Goal: Information Seeking & Learning: Learn about a topic

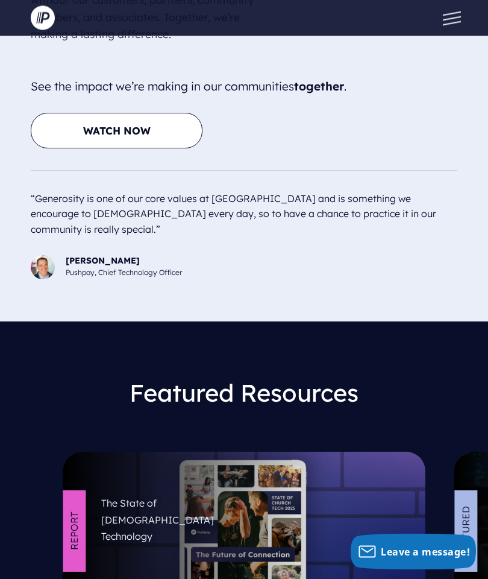
scroll to position [5225, 0]
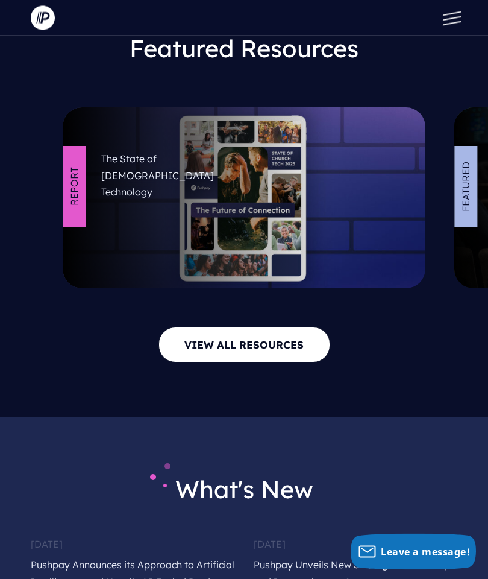
scroll to position [5568, 0]
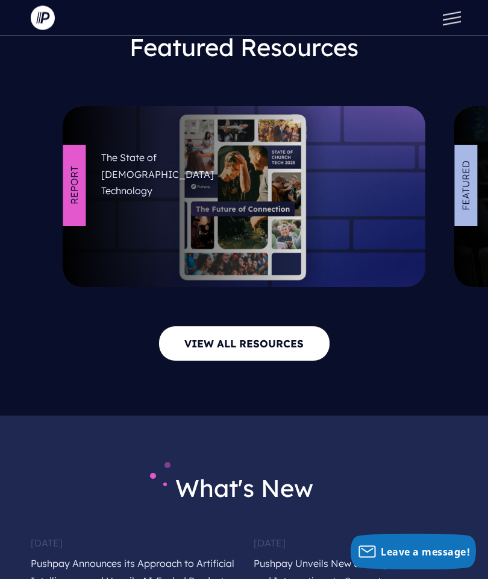
click at [471, 480] on section "What's New August 13, 2025 Pushpay Announces its Approach to Artificial Intelli…" at bounding box center [244, 566] width 488 height 301
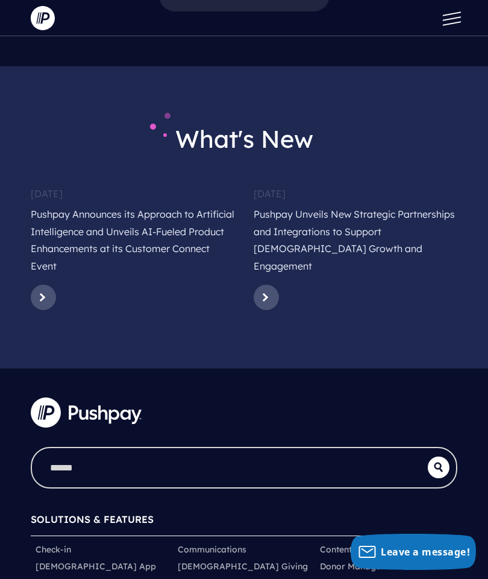
scroll to position [5915, 0]
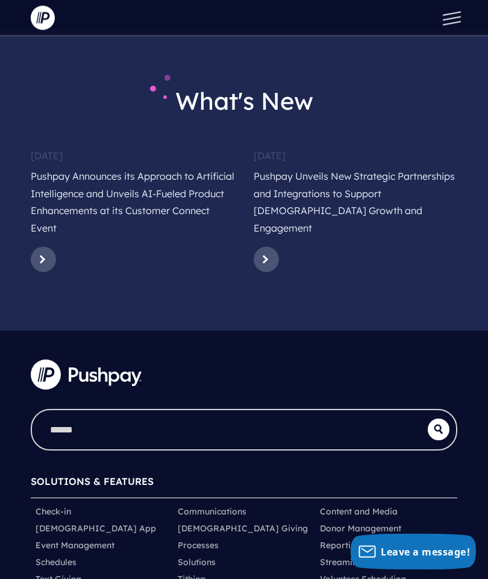
scroll to position [5956, 0]
click at [443, 424] on icon "submit" at bounding box center [439, 429] width 22 height 10
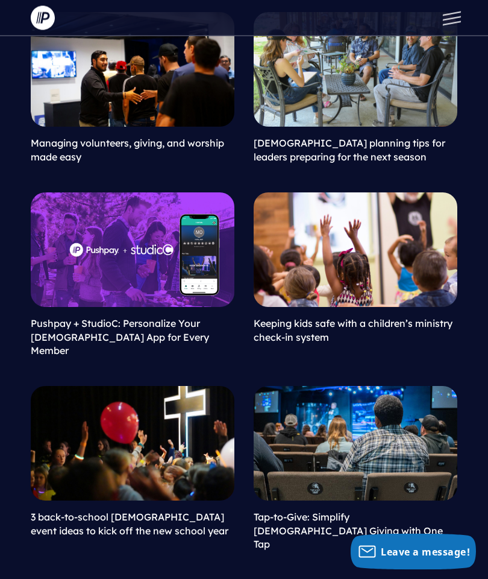
scroll to position [384, 0]
click at [145, 511] on link "3 back-to-school [DEMOGRAPHIC_DATA] event ideas to kick off the new school year" at bounding box center [130, 523] width 198 height 25
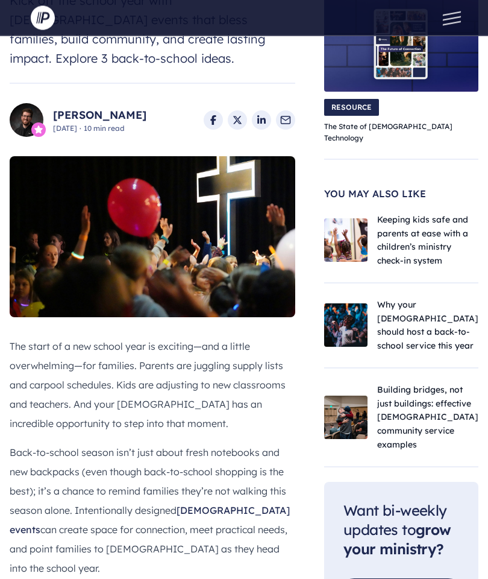
scroll to position [231, 0]
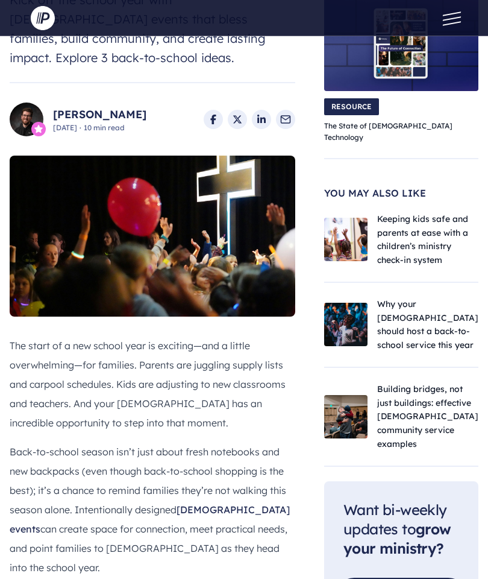
click at [467, 481] on div "Want bi-weekly updates to grow your ministry? Stop managing your people and sta…" at bounding box center [401, 559] width 154 height 157
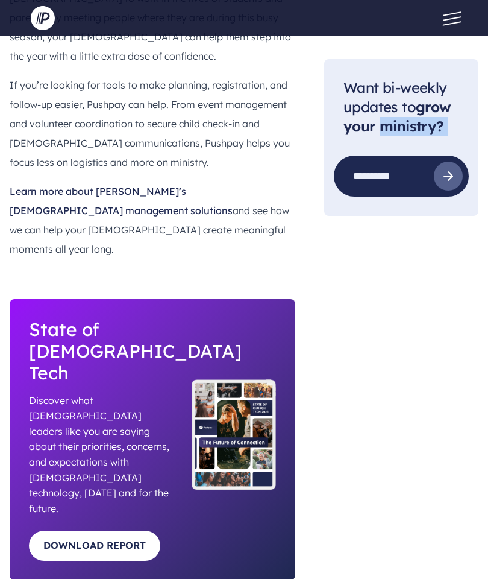
scroll to position [2900, 0]
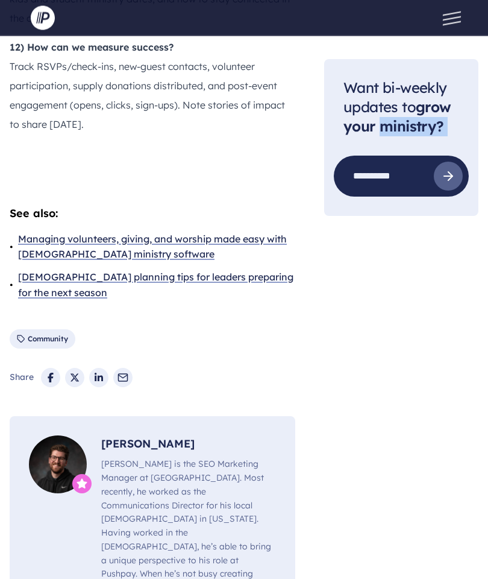
scroll to position [4687, 0]
